Goal: Task Accomplishment & Management: Manage account settings

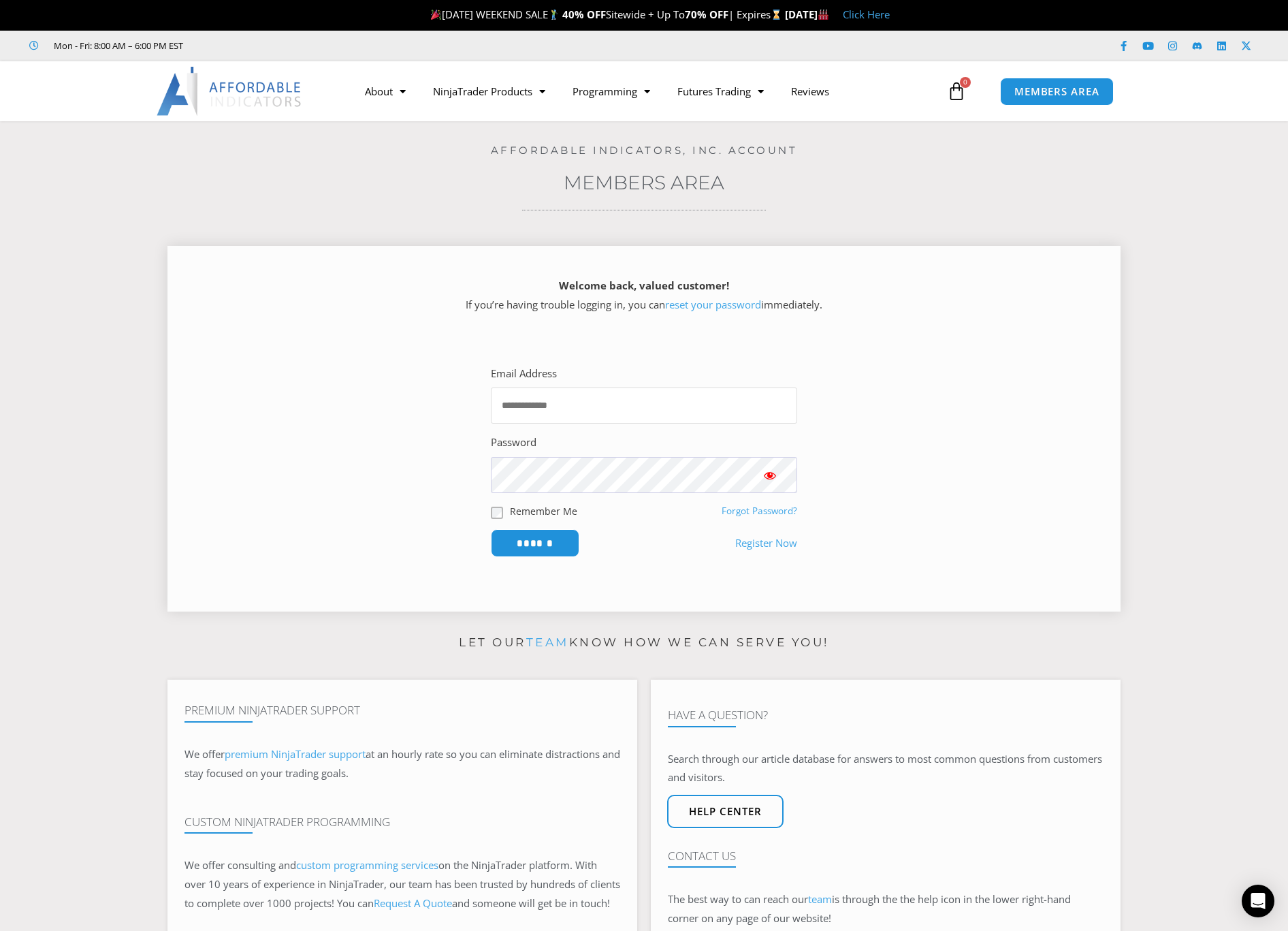
click at [658, 407] on input "Email Address" at bounding box center [644, 405] width 306 height 36
type input "**********"
click at [542, 542] on input "******" at bounding box center [535, 542] width 93 height 29
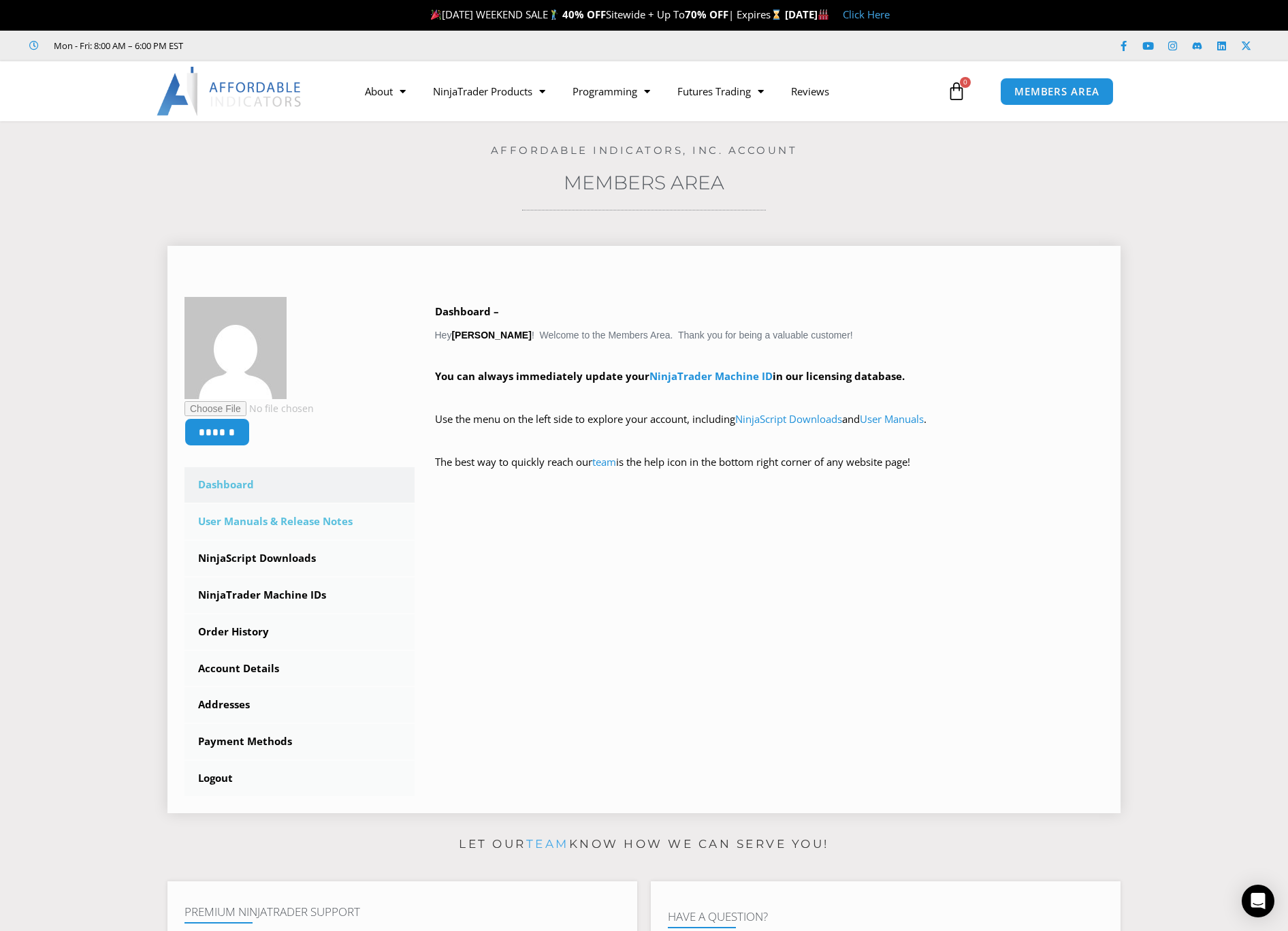
click at [261, 525] on link "User Manuals & Release Notes" at bounding box center [299, 522] width 230 height 36
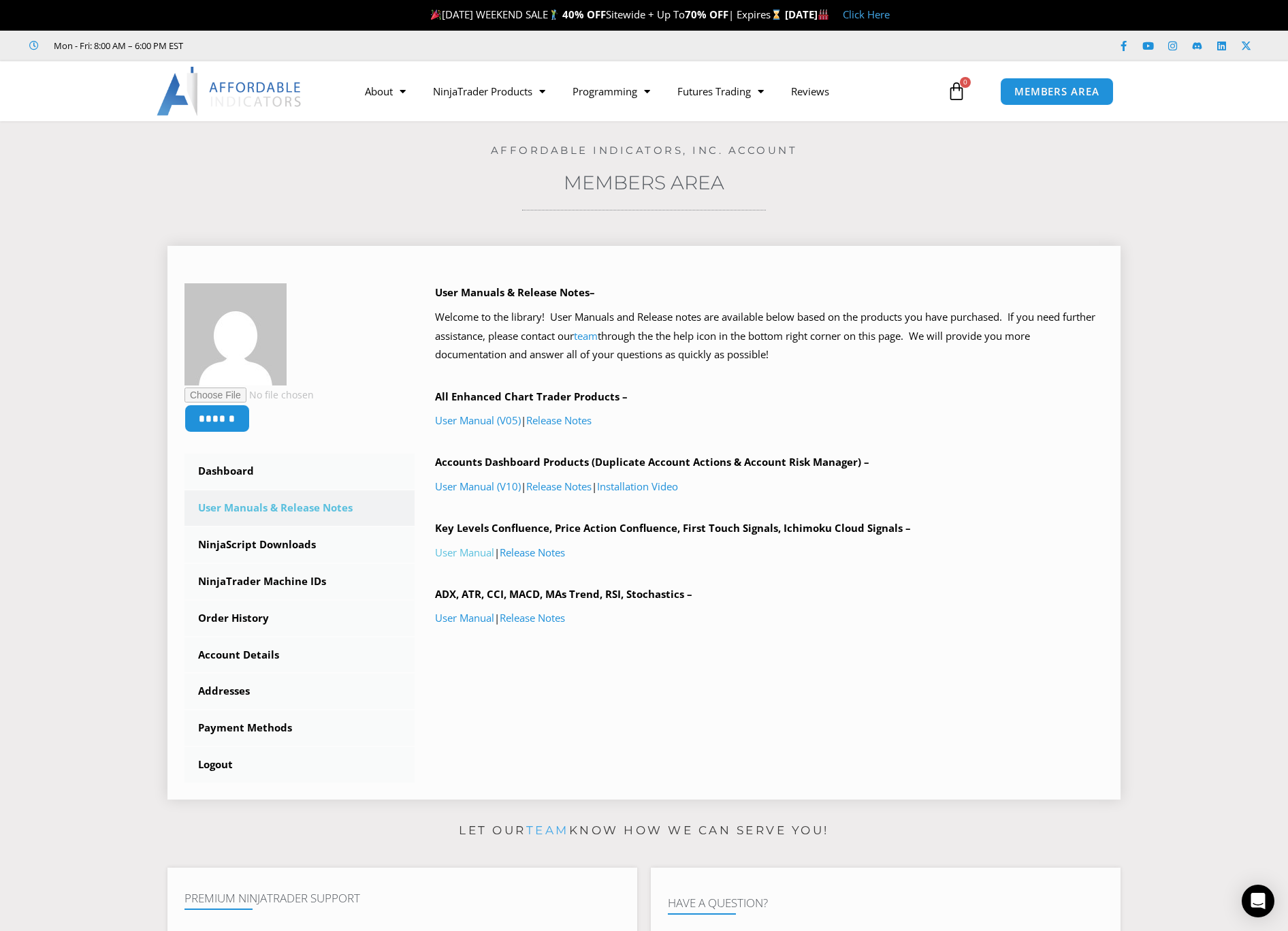
click at [466, 549] on link "User Manual" at bounding box center [464, 552] width 59 height 14
click at [502, 638] on div "User Manuals & Release Notes– Welcome to the library! User Manuals and Release …" at bounding box center [769, 482] width 669 height 398
click at [475, 618] on link "User Manual" at bounding box center [464, 617] width 59 height 14
click at [264, 539] on link "NinjaScript Downloads" at bounding box center [299, 545] width 230 height 36
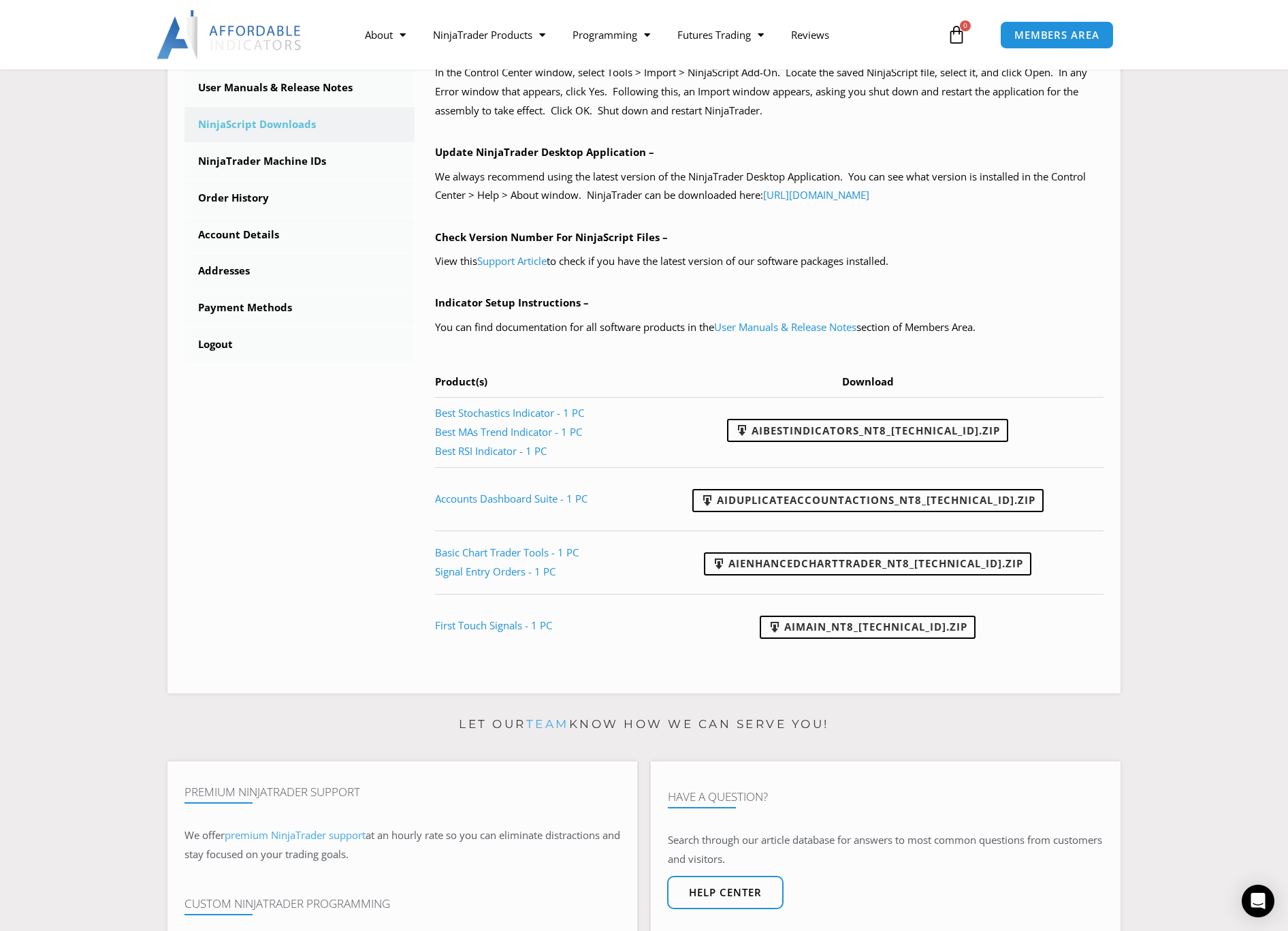
scroll to position [447, 0]
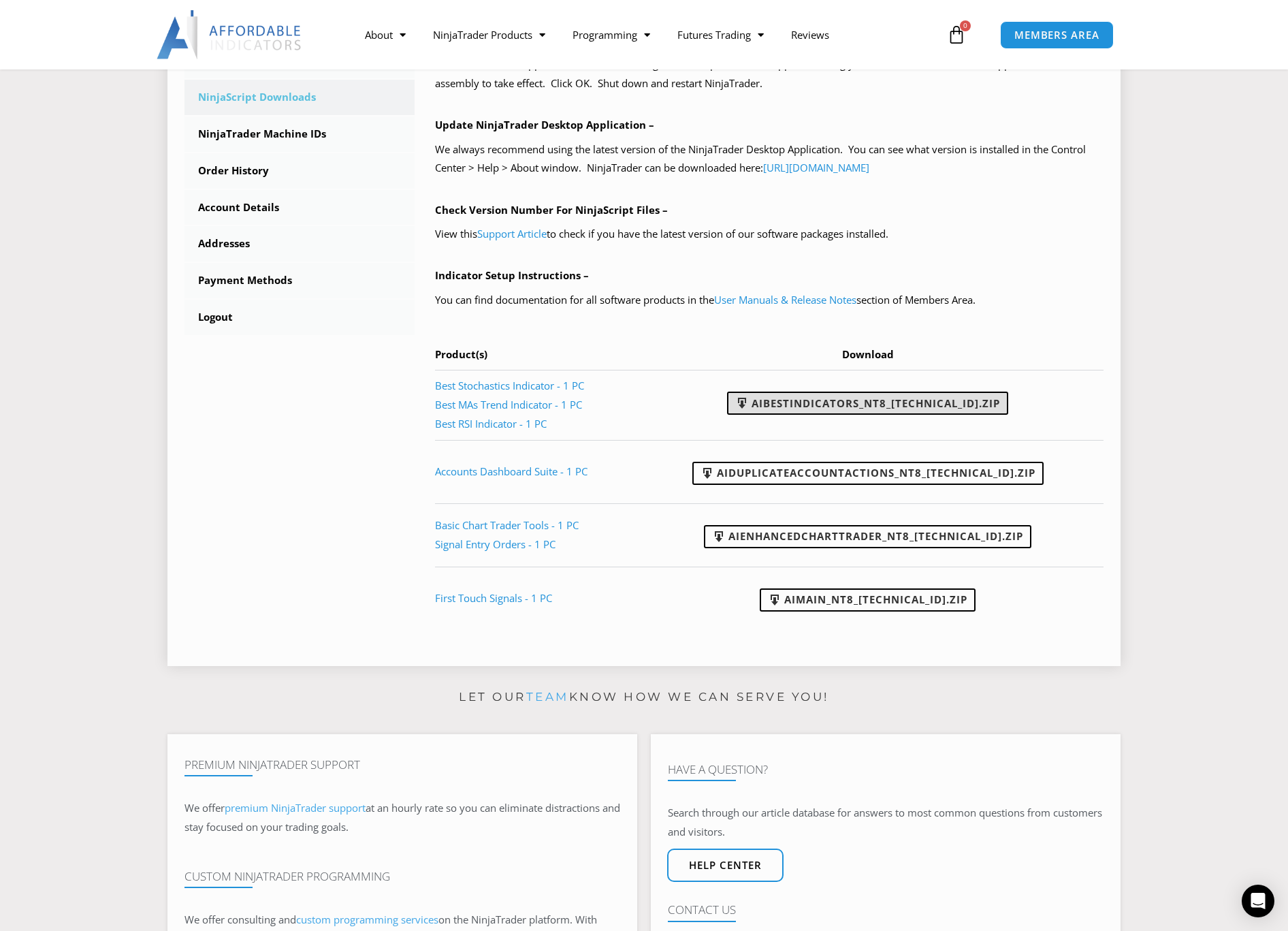
click at [895, 399] on link "AIBestIndicators_NT8_25.8.12.1.zip" at bounding box center [867, 403] width 281 height 23
click at [830, 475] on link "AIDuplicateAccountActions_NT8_25.2.5.1.zip" at bounding box center [868, 473] width 352 height 23
click at [832, 540] on link "AIEnhancedChartTrader_NT8_25.1.31.1.zip" at bounding box center [867, 536] width 327 height 23
click at [859, 601] on link "AIMain_NT8_24.9.24.1.zip" at bounding box center [867, 599] width 216 height 23
click at [508, 597] on link "First Touch Signals - 1 PC" at bounding box center [493, 597] width 117 height 14
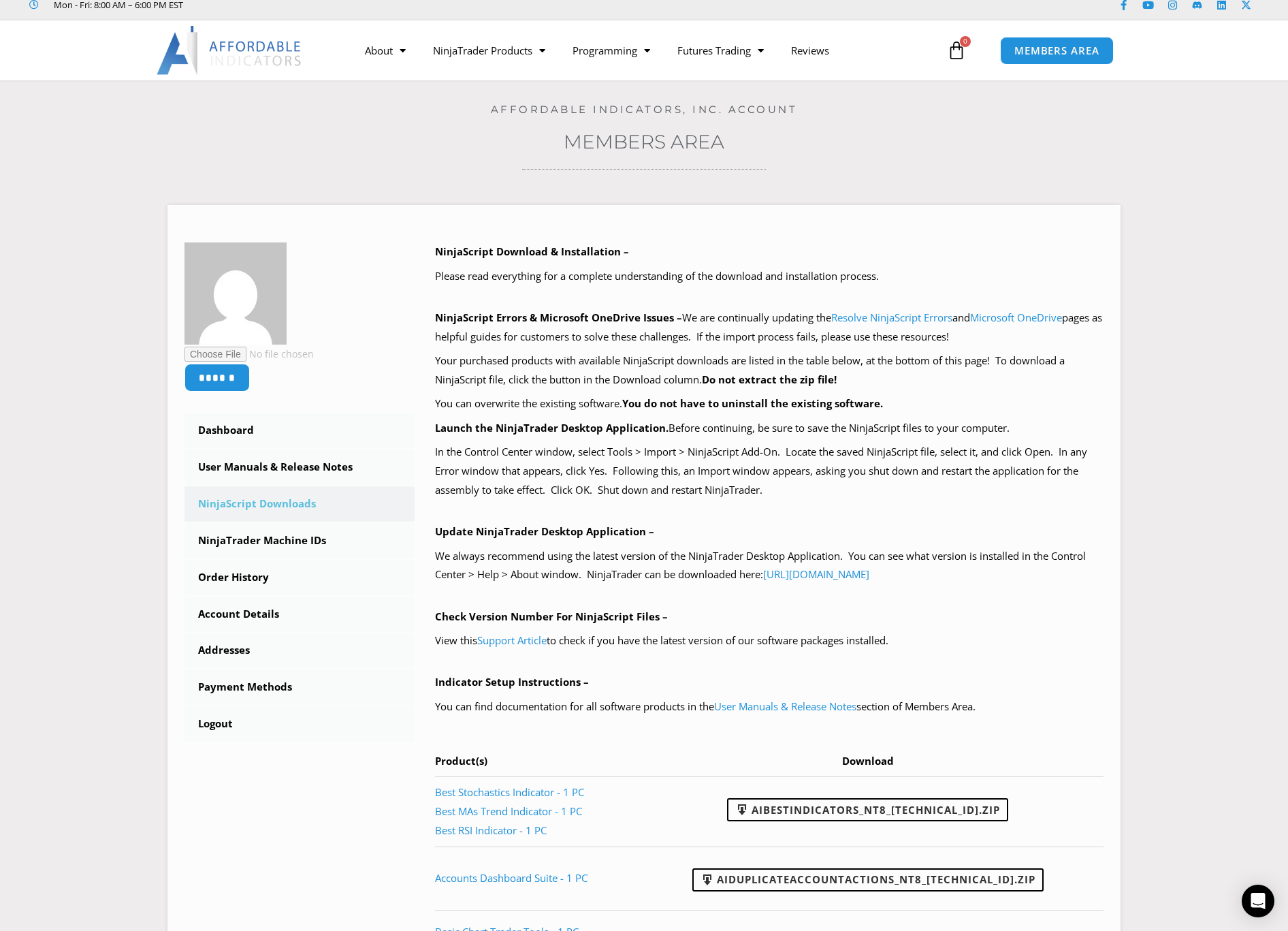
scroll to position [29, 0]
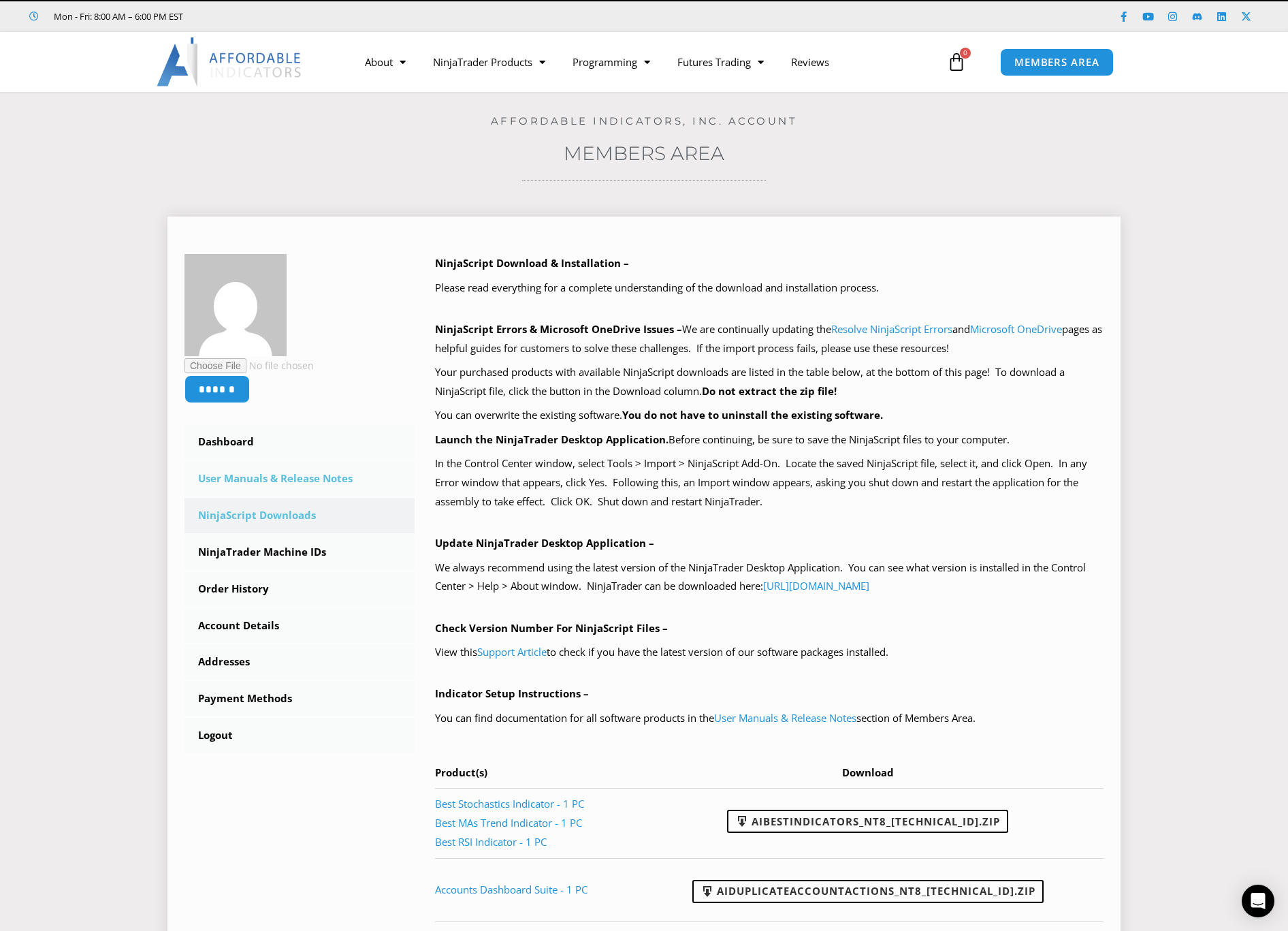
click at [242, 475] on link "User Manuals & Release Notes" at bounding box center [299, 479] width 230 height 36
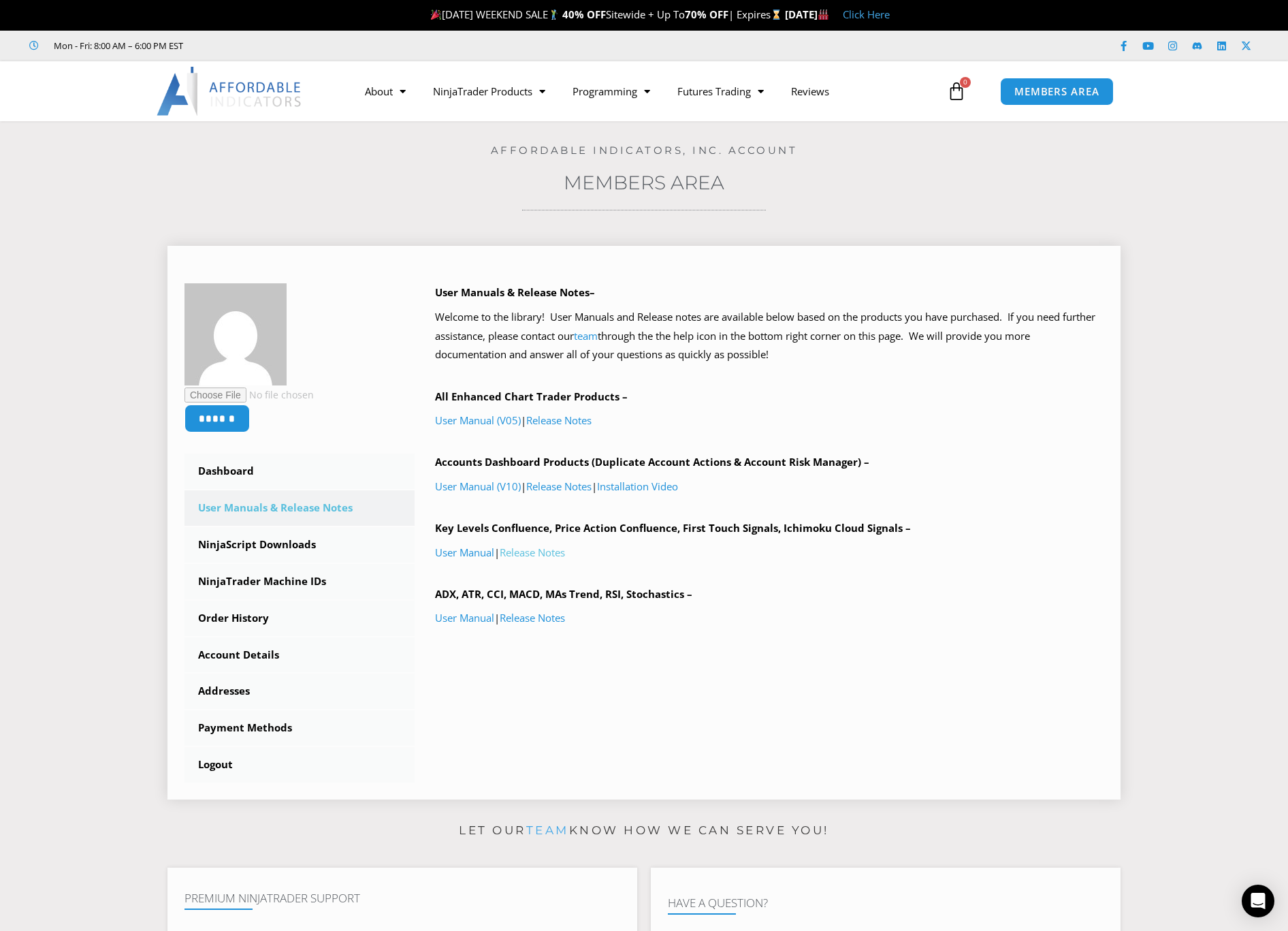
click at [521, 551] on link "Release Notes" at bounding box center [532, 552] width 65 height 14
click at [467, 554] on link "User Manual" at bounding box center [464, 552] width 59 height 14
click at [240, 618] on link "Order History" at bounding box center [299, 619] width 230 height 36
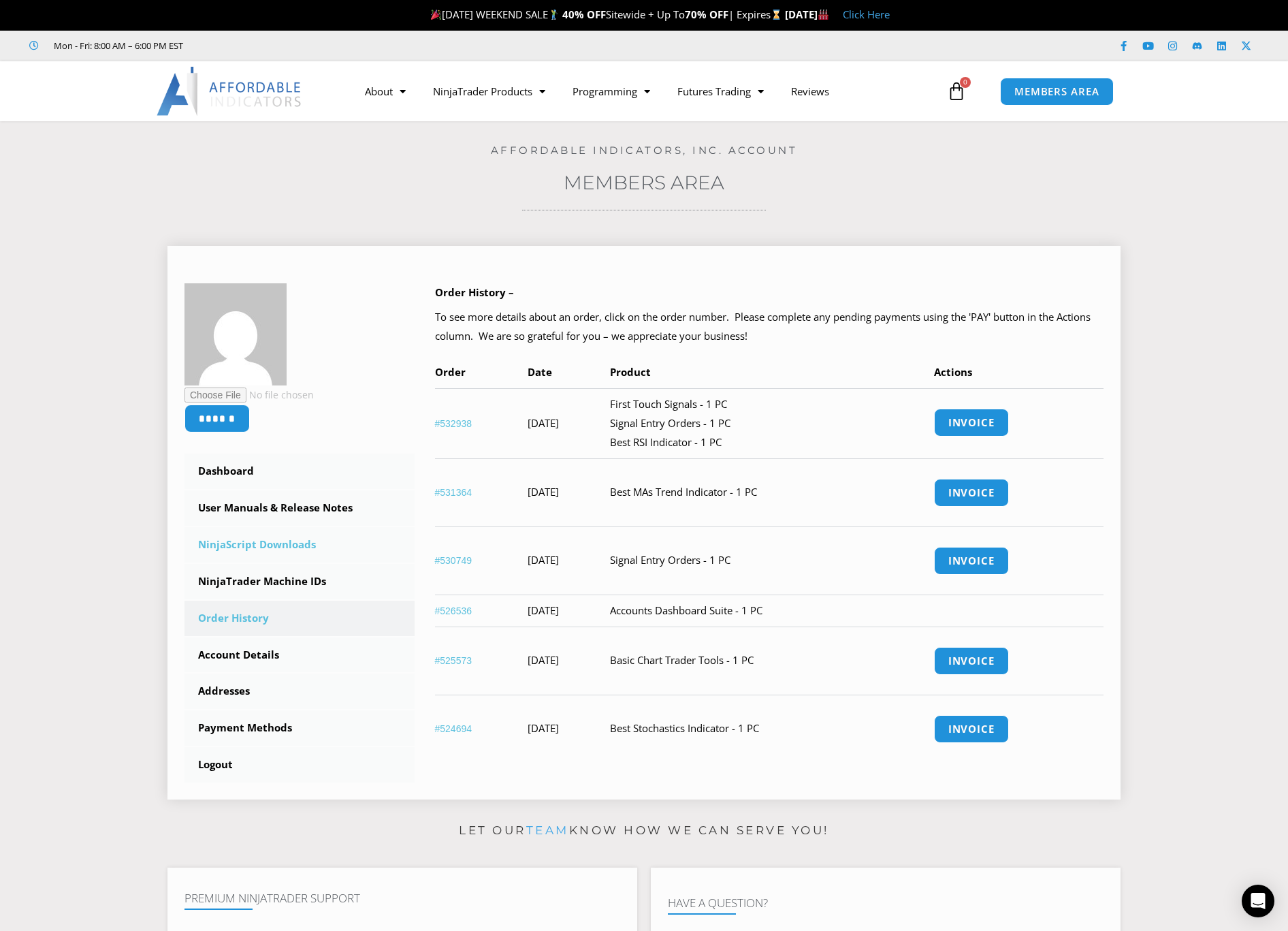
click at [243, 548] on link "NinjaScript Downloads" at bounding box center [299, 545] width 230 height 36
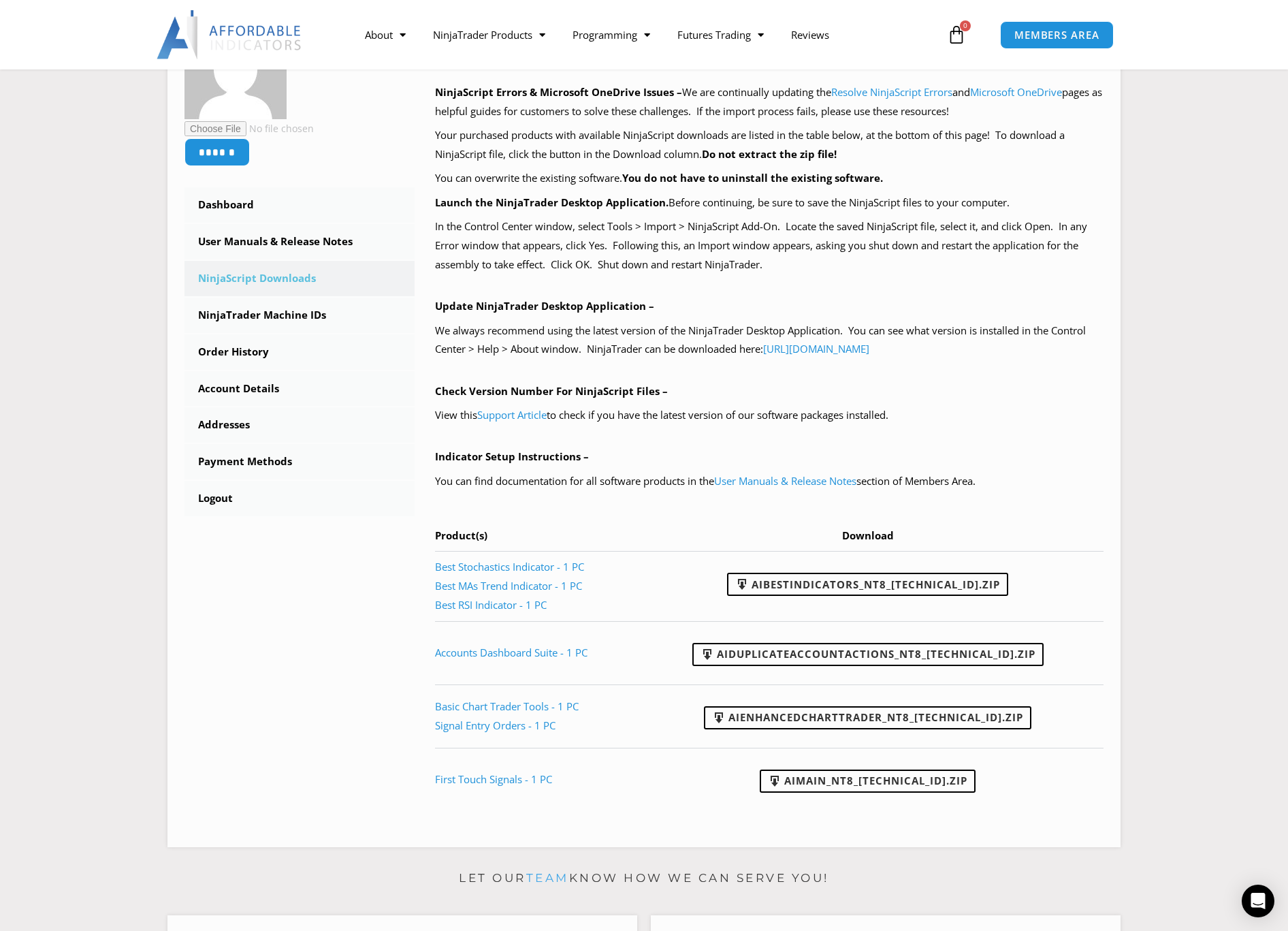
scroll to position [227, 0]
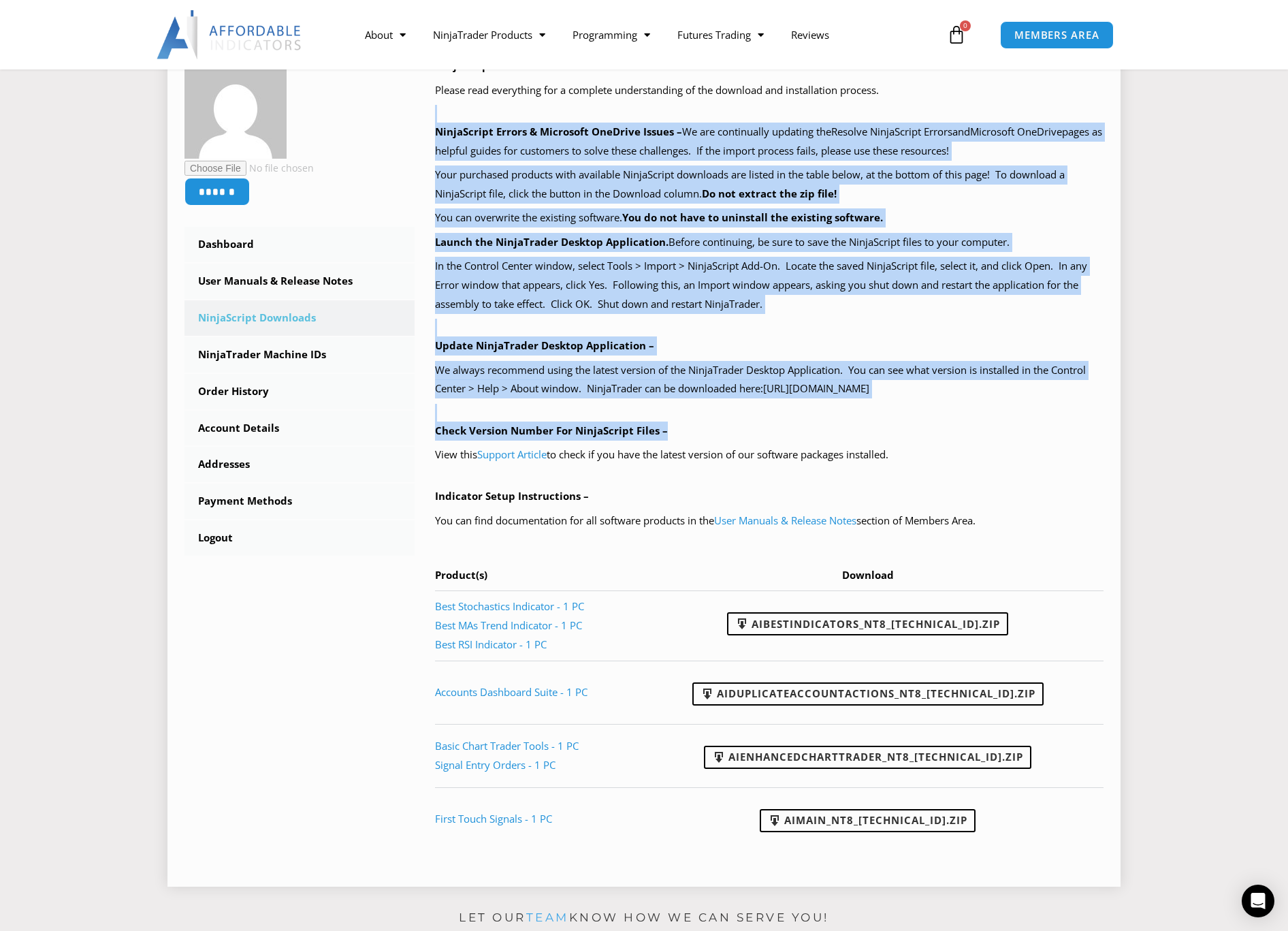
drag, startPoint x: 417, startPoint y: 103, endPoint x: 514, endPoint y: 478, distance: 387.3
click at [514, 478] on div "NinjaScript Download & Installation – Please read everything for a complete und…" at bounding box center [759, 463] width 690 height 813
click at [374, 345] on link "NinjaTrader Machine IDs" at bounding box center [299, 354] width 230 height 36
click at [677, 322] on div "NinjaScript Download & Installation – Please read everything for a complete und…" at bounding box center [769, 453] width 669 height 794
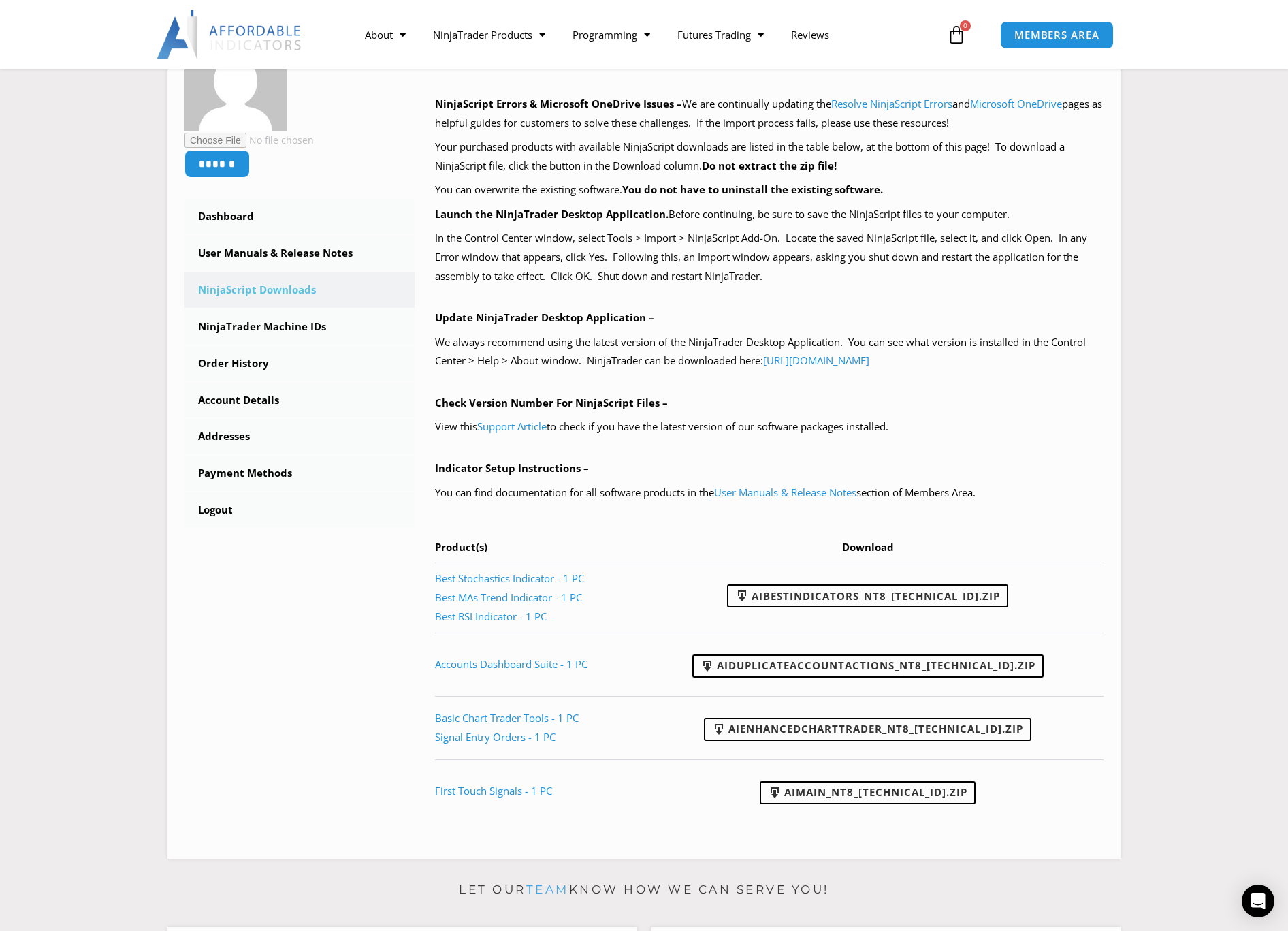
scroll to position [217, 0]
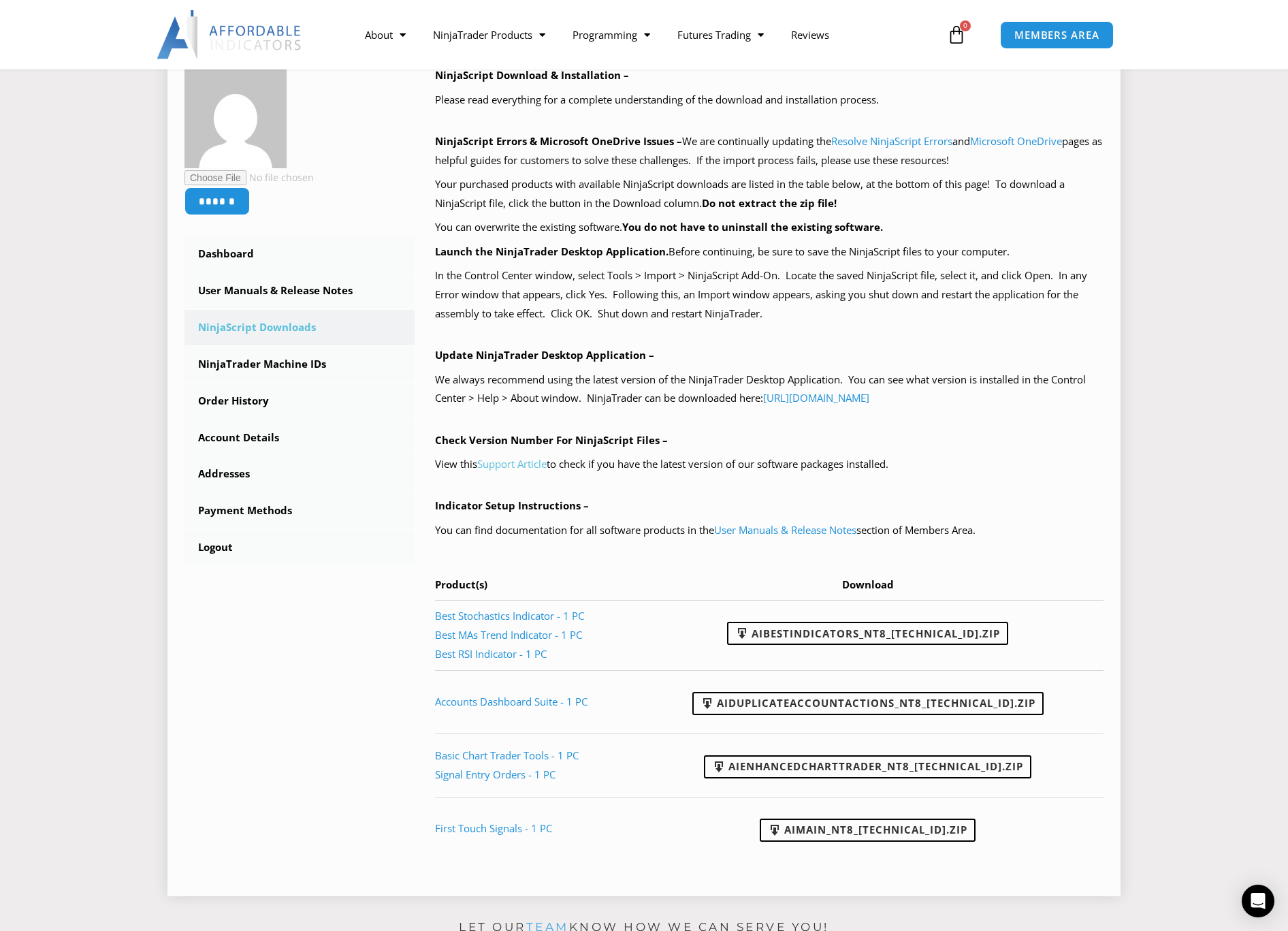
click at [522, 463] on link "Support Article" at bounding box center [512, 463] width 70 height 14
click at [239, 290] on link "User Manuals & Release Notes" at bounding box center [299, 291] width 230 height 36
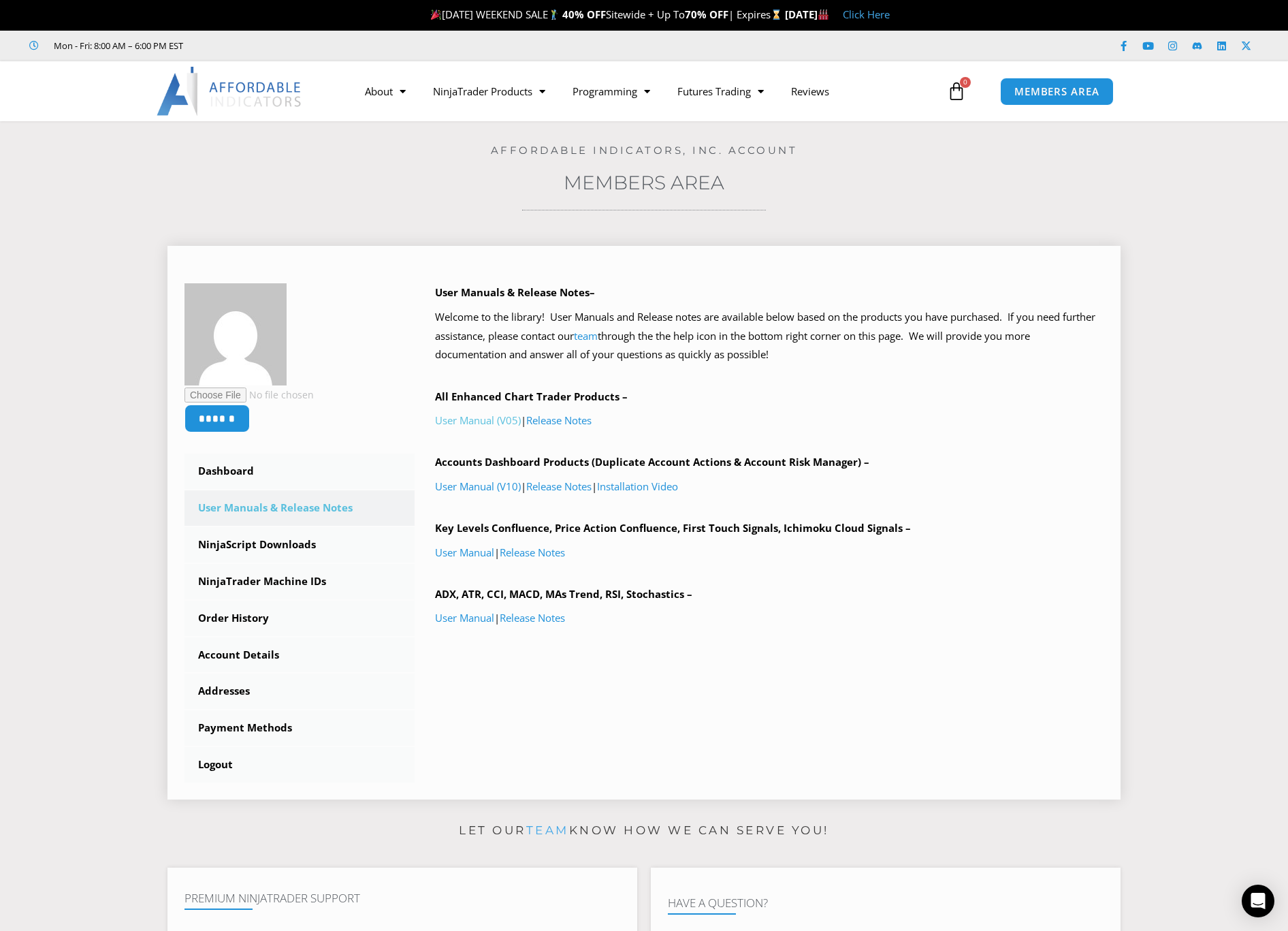
click at [475, 418] on link "User Manual (V05)" at bounding box center [477, 420] width 86 height 14
click at [1042, 88] on span "MEMBERS AREA" at bounding box center [1056, 92] width 93 height 11
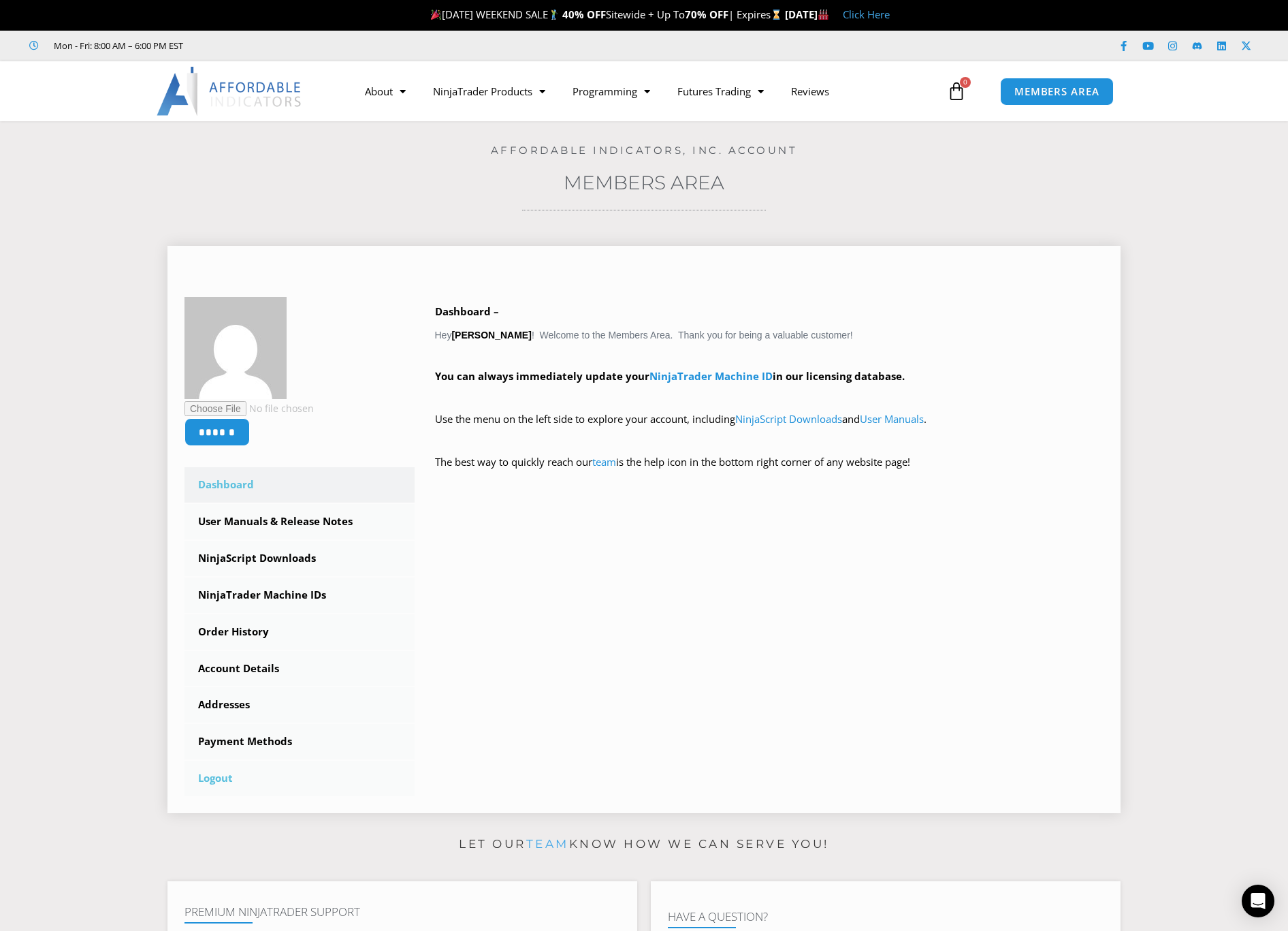
click at [226, 775] on link "Logout" at bounding box center [299, 778] width 230 height 36
